Goal: Task Accomplishment & Management: Manage account settings

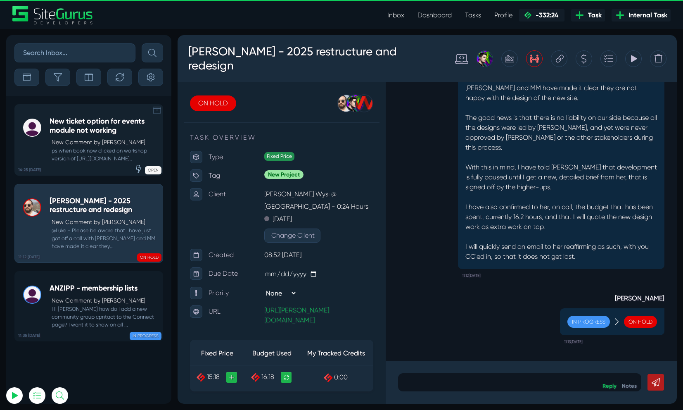
click at [103, 162] on small "ps when book now clicked on workshop version of [URL][DOMAIN_NAME].." at bounding box center [104, 155] width 109 height 16
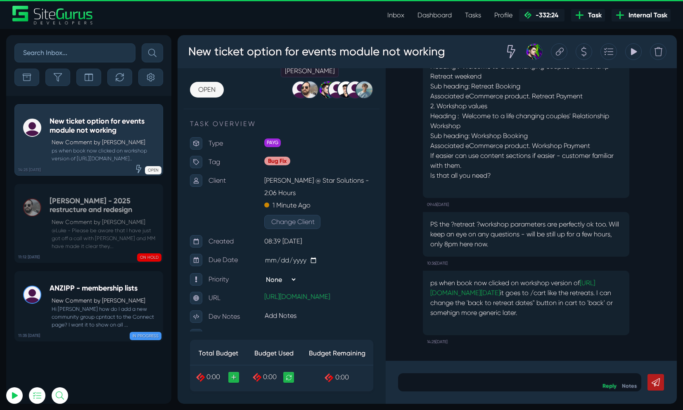
click at [313, 91] on div at bounding box center [310, 90] width 18 height 18
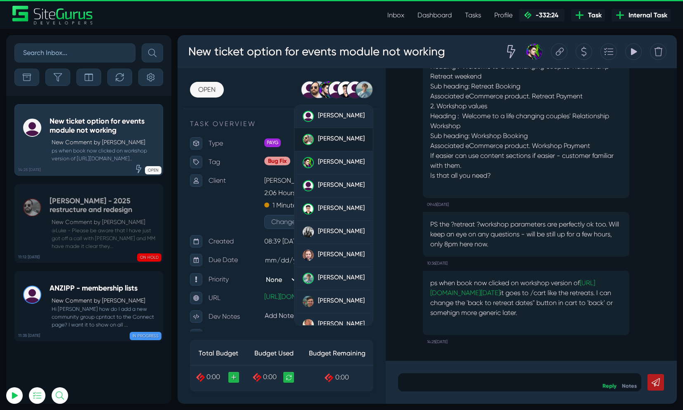
click at [319, 135] on span "[PERSON_NAME]" at bounding box center [341, 138] width 47 height 7
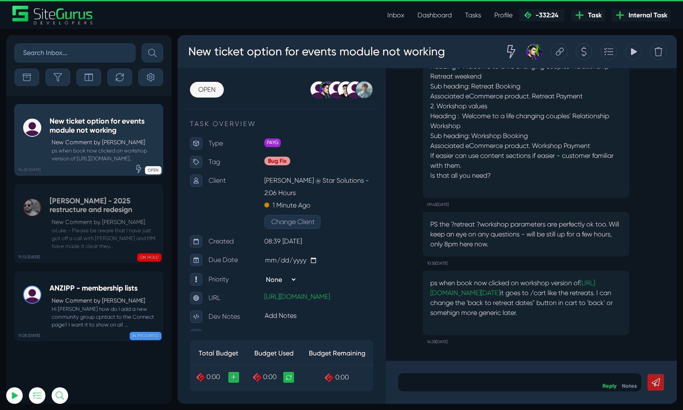
click at [274, 85] on div "[PERSON_NAME] [PERSON_NAME] [PERSON_NAME] [PERSON_NAME] [PERSON_NAME] [PERSON_N…" at bounding box center [304, 90] width 137 height 18
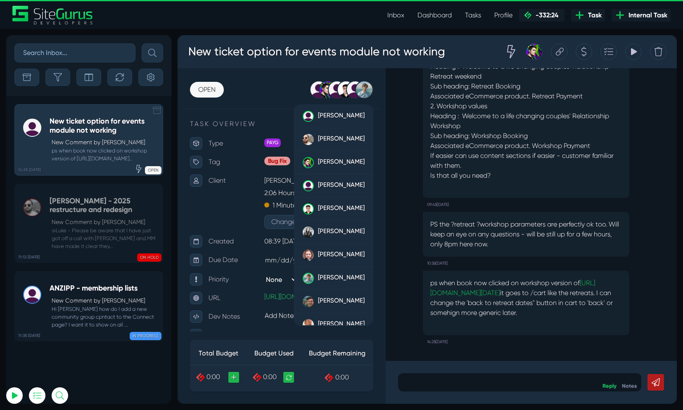
click at [157, 113] on icon at bounding box center [157, 110] width 8 height 8
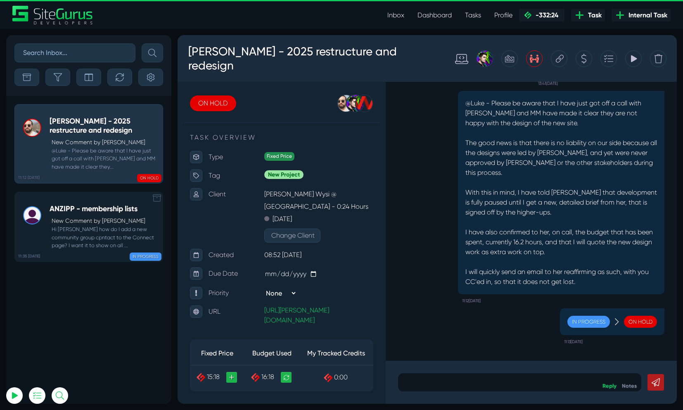
drag, startPoint x: 113, startPoint y: 329, endPoint x: 108, endPoint y: 211, distance: 117.9
click at [113, 328] on div "11:35 [DATE] ANZIPP - membership lists New Comment by [PERSON_NAME] Check Hi [P…" at bounding box center [88, 250] width 165 height 308
click at [159, 110] on icon at bounding box center [157, 110] width 8 height 8
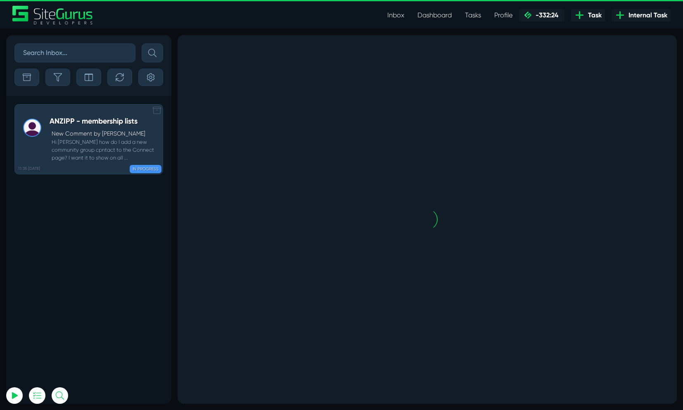
drag, startPoint x: 155, startPoint y: 109, endPoint x: 119, endPoint y: 136, distance: 45.3
click at [155, 109] on icon at bounding box center [157, 110] width 8 height 8
